Goal: Information Seeking & Learning: Learn about a topic

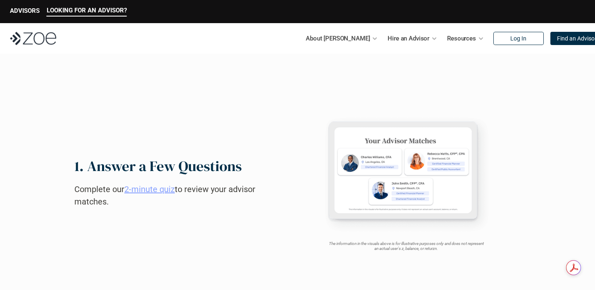
scroll to position [363, 0]
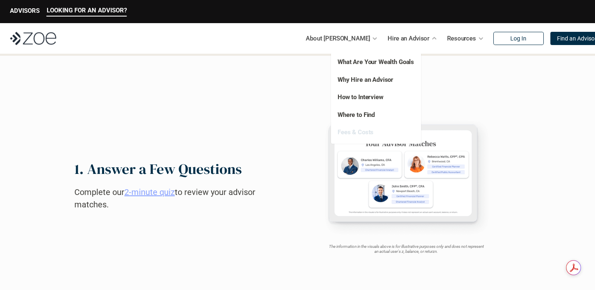
click at [366, 134] on link "Fees & Costs" at bounding box center [355, 131] width 36 height 7
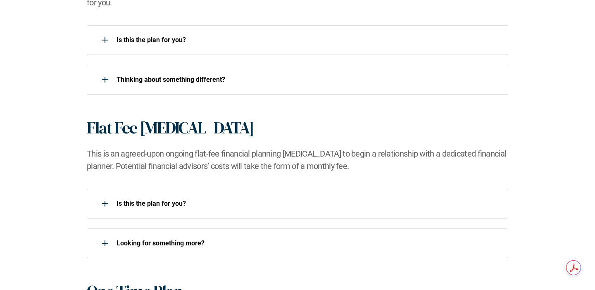
scroll to position [765, 0]
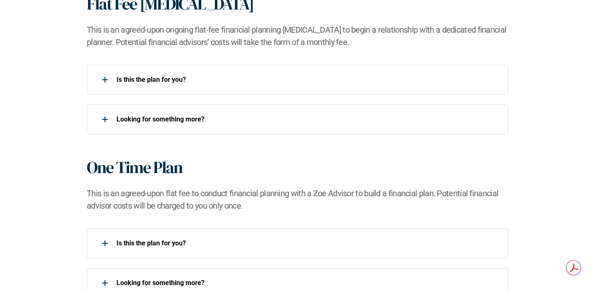
click at [454, 60] on div "Flat Fee [MEDICAL_DATA] This is an agreed-upon ongoing flat-fee financial plann…" at bounding box center [298, 64] width 562 height 140
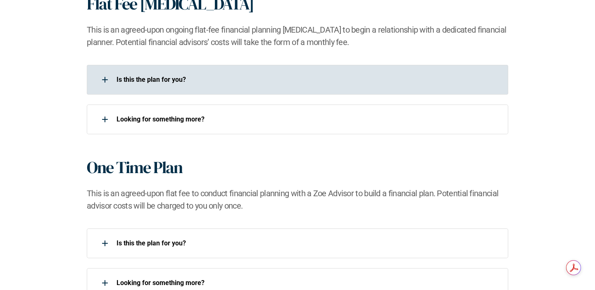
click at [449, 74] on div "Is this the plan for you?​" at bounding box center [292, 79] width 411 height 17
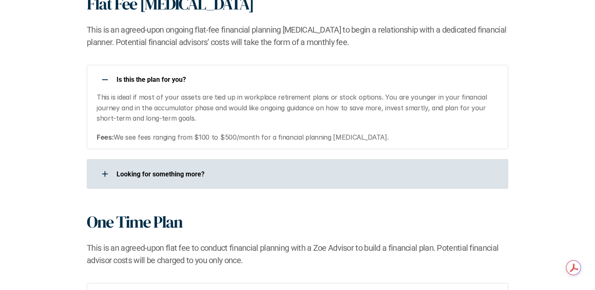
click at [410, 168] on div "Looking for something more?​" at bounding box center [292, 174] width 411 height 17
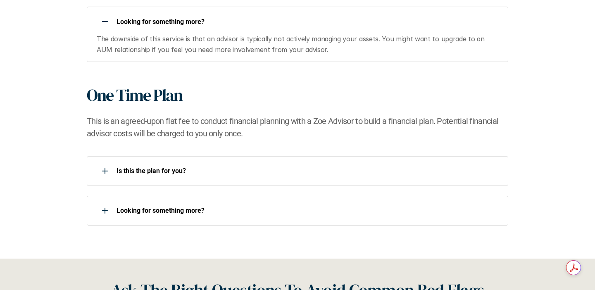
scroll to position [917, 0]
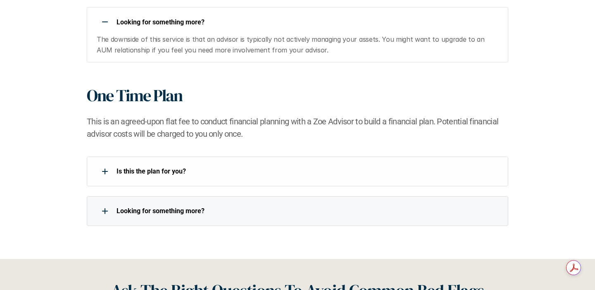
click at [378, 179] on div "Is this the plan for you?​" at bounding box center [292, 171] width 411 height 17
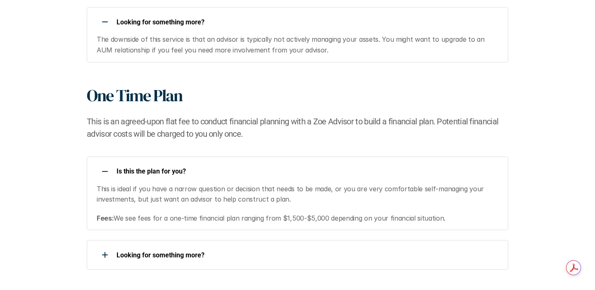
click at [381, 238] on div "Is this the plan for you?​ This is ideal if you have a narrow question or decis…" at bounding box center [297, 214] width 421 height 114
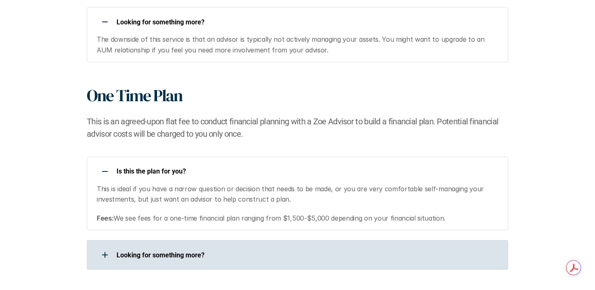
click at [393, 256] on p "Looking for something more?​" at bounding box center [306, 255] width 381 height 8
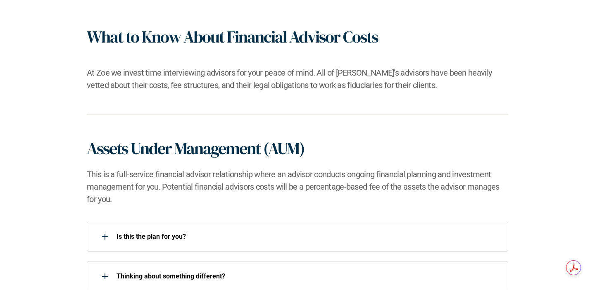
scroll to position [0, 0]
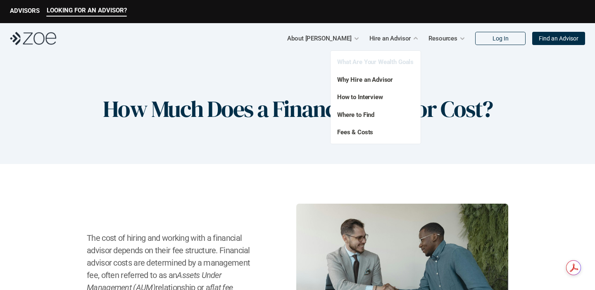
click at [380, 64] on link "What Are Your Wealth Goals" at bounding box center [375, 61] width 76 height 7
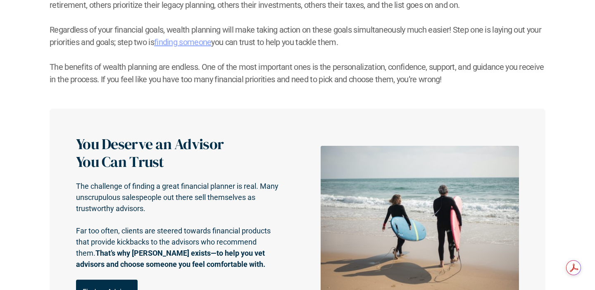
scroll to position [5, 0]
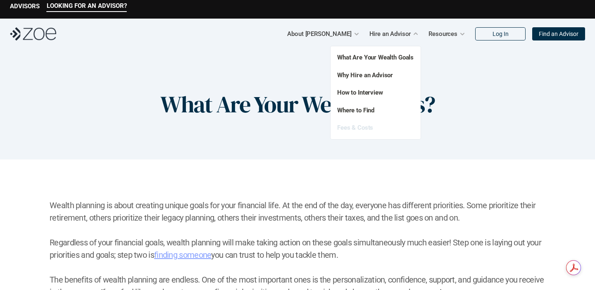
click at [368, 128] on link "Fees & Costs" at bounding box center [355, 127] width 36 height 7
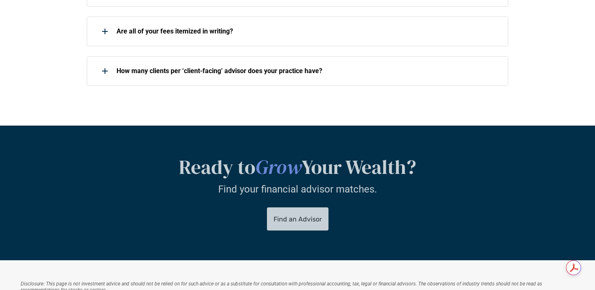
scroll to position [1197, 0]
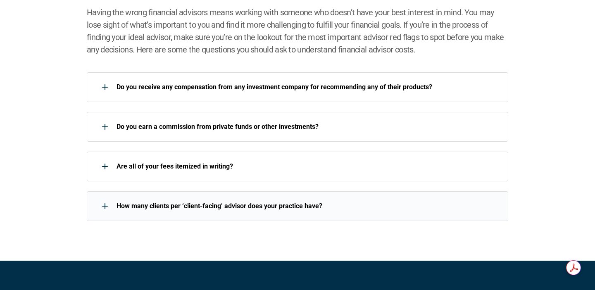
click at [244, 211] on div "How many clients per ‘client-facing’ advisor does your practice have?" at bounding box center [292, 206] width 411 height 17
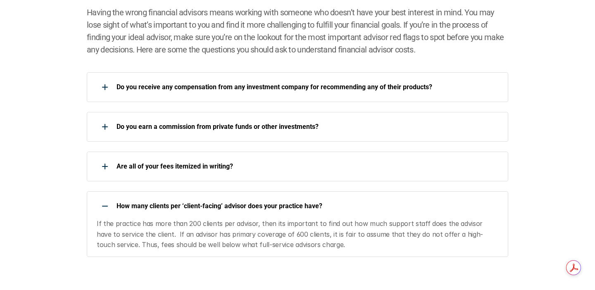
scroll to position [1237, 0]
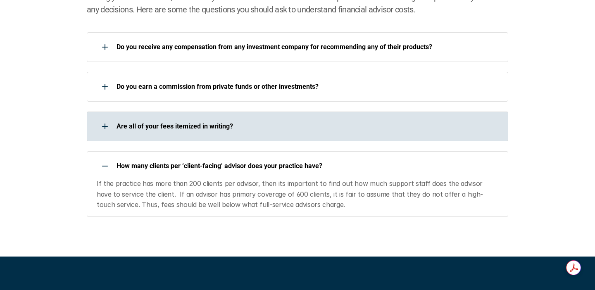
click at [240, 120] on div "Are all of your fees itemized in writing?" at bounding box center [292, 126] width 411 height 17
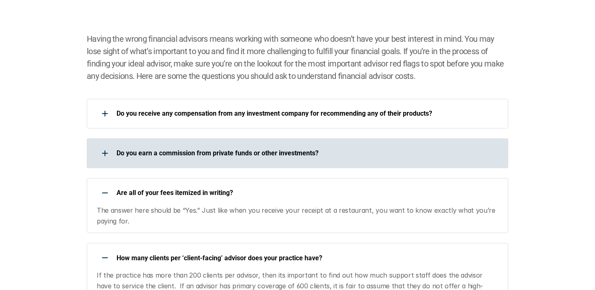
scroll to position [1154, 0]
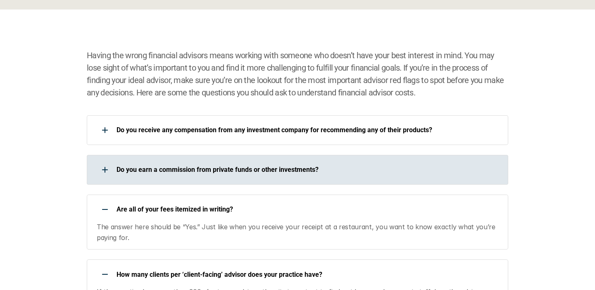
click at [285, 162] on div "Do you earn a commission from private funds or other investments?" at bounding box center [292, 170] width 411 height 17
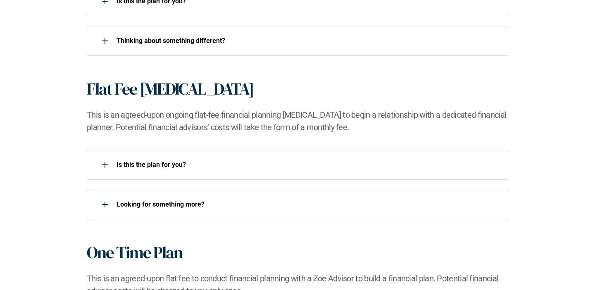
scroll to position [680, 0]
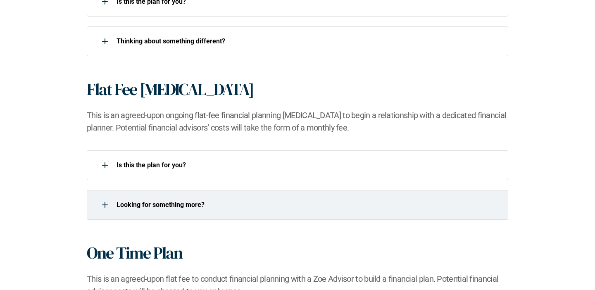
click at [247, 200] on div "Looking for something more?​" at bounding box center [292, 205] width 411 height 17
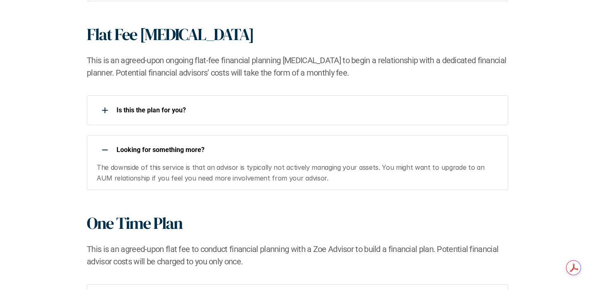
scroll to position [743, 0]
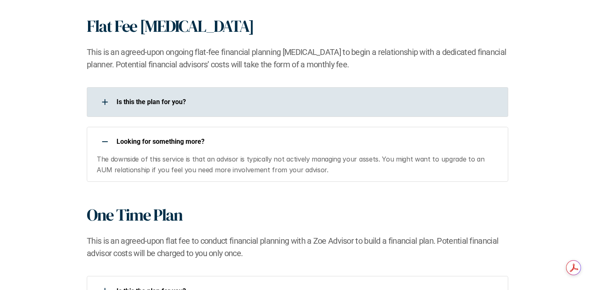
click at [244, 95] on div "Is this the plan for you?​" at bounding box center [292, 102] width 411 height 17
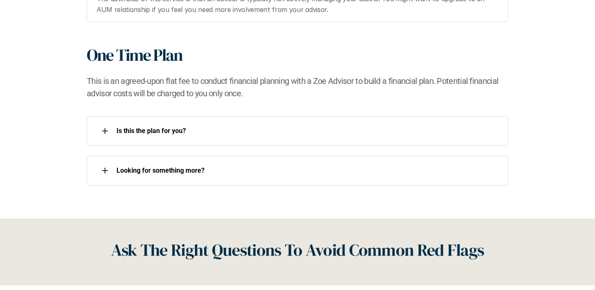
scroll to position [978, 0]
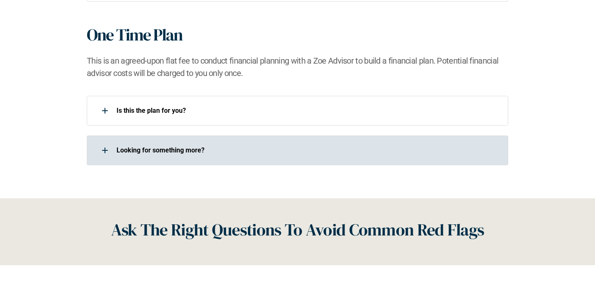
click at [344, 145] on div "Looking for something more?​" at bounding box center [292, 150] width 411 height 17
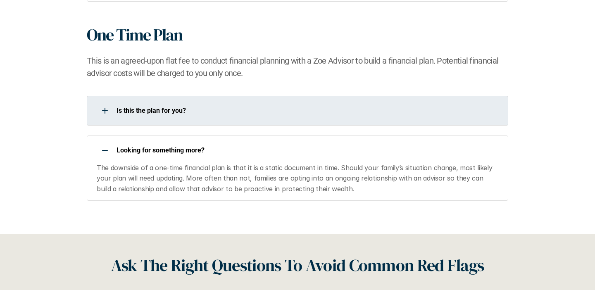
click at [339, 109] on p "Is this the plan for you?​" at bounding box center [306, 111] width 381 height 8
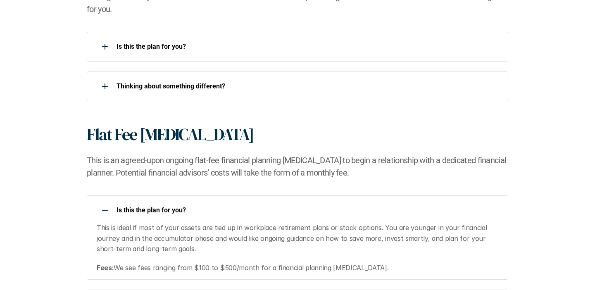
scroll to position [632, 0]
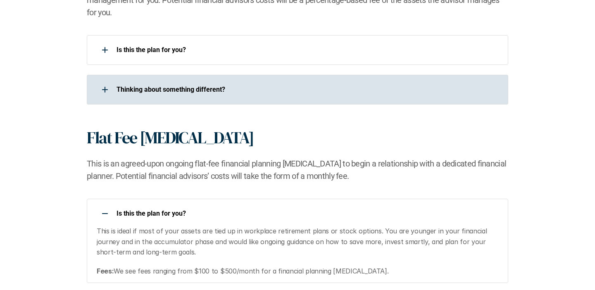
click at [424, 78] on div "​Thinking about something different?​" at bounding box center [297, 90] width 421 height 30
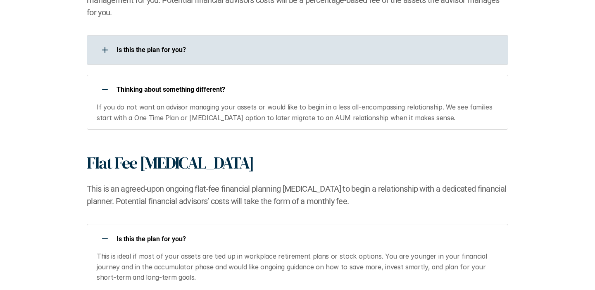
click at [415, 40] on div "Is this the plan for you?​" at bounding box center [297, 50] width 421 height 30
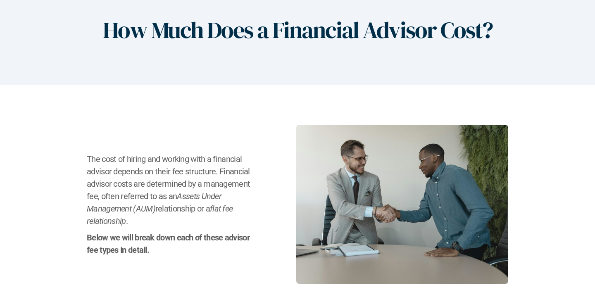
scroll to position [0, 0]
